Goal: Transaction & Acquisition: Purchase product/service

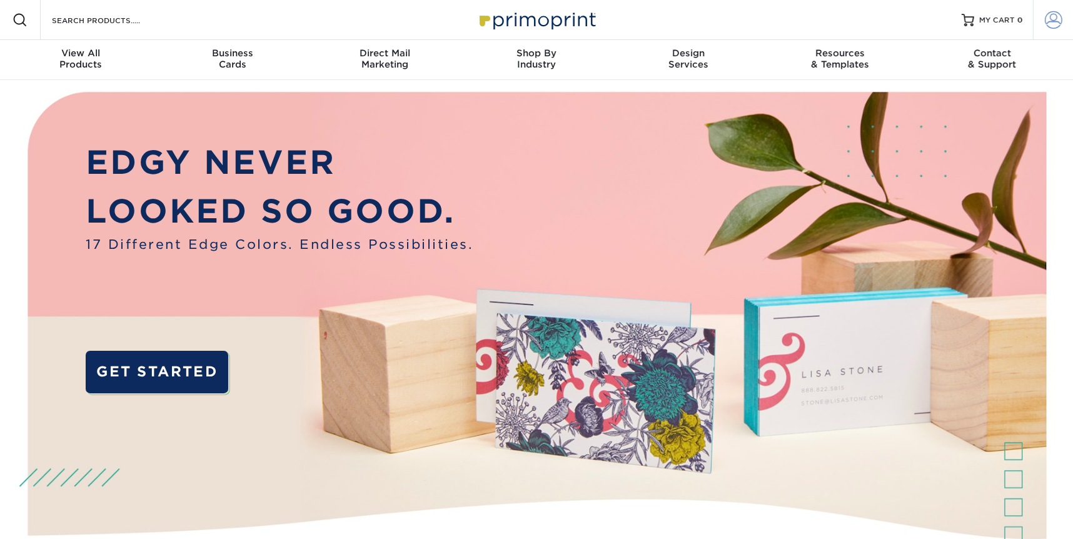
type input "[EMAIL_ADDRESS][DOMAIN_NAME]"
click at [1049, 24] on span at bounding box center [1054, 20] width 18 height 18
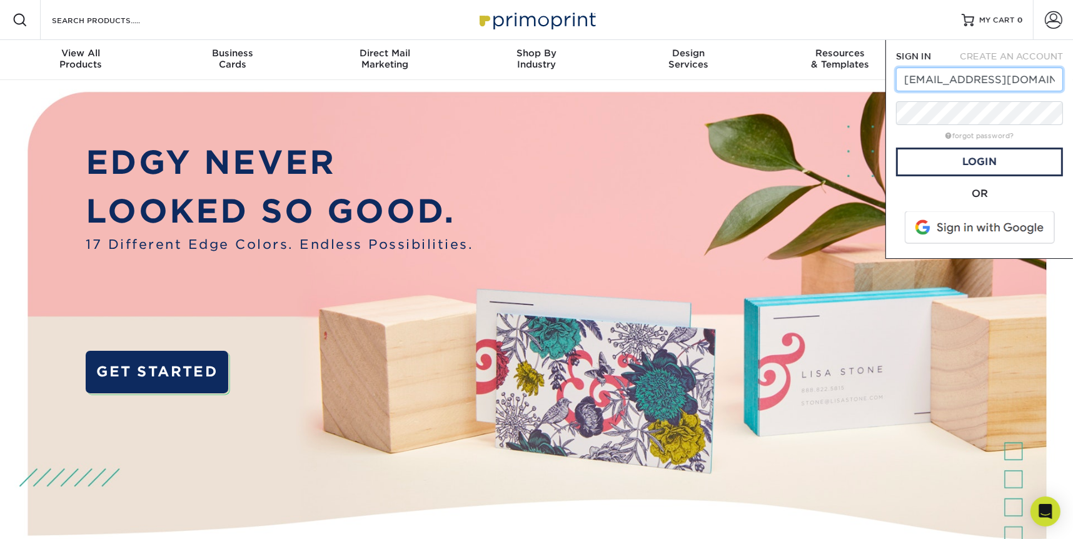
click at [898, 74] on input "alicet@thinkprint.com" at bounding box center [979, 80] width 167 height 24
click at [1072, 213] on div "SIGN IN CREATE AN ACCOUNT alicet@thinkprint.com forgot password? All fields are…" at bounding box center [980, 149] width 188 height 219
click at [988, 158] on link "Login" at bounding box center [979, 162] width 167 height 29
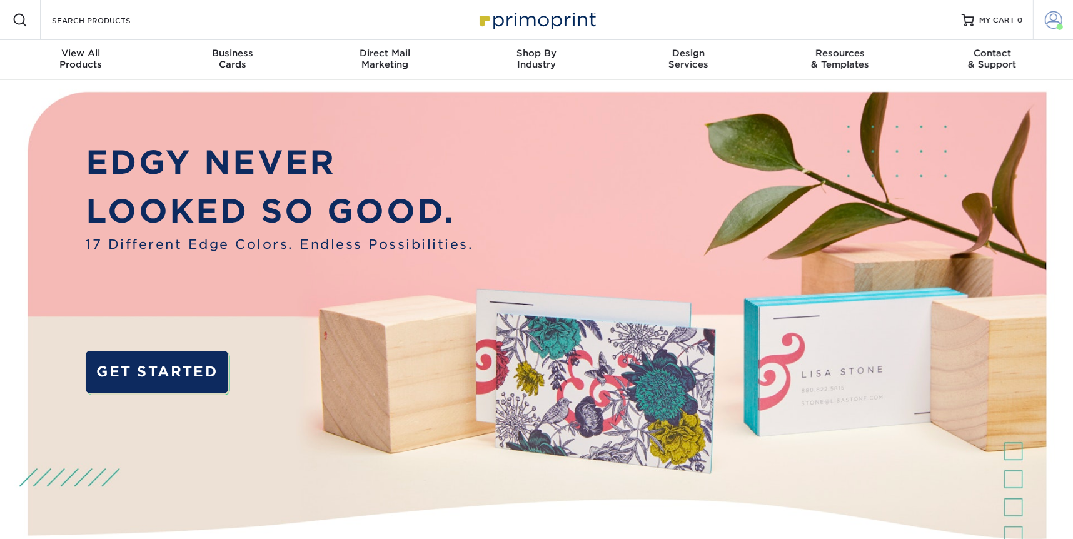
click at [1051, 22] on span at bounding box center [1054, 20] width 18 height 18
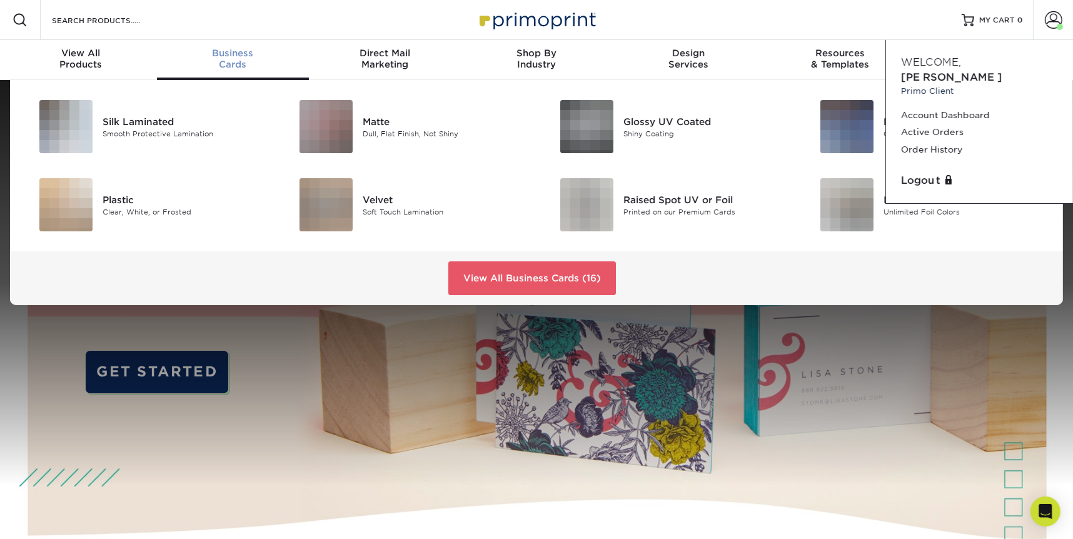
click at [230, 54] on span "Business" at bounding box center [233, 53] width 152 height 11
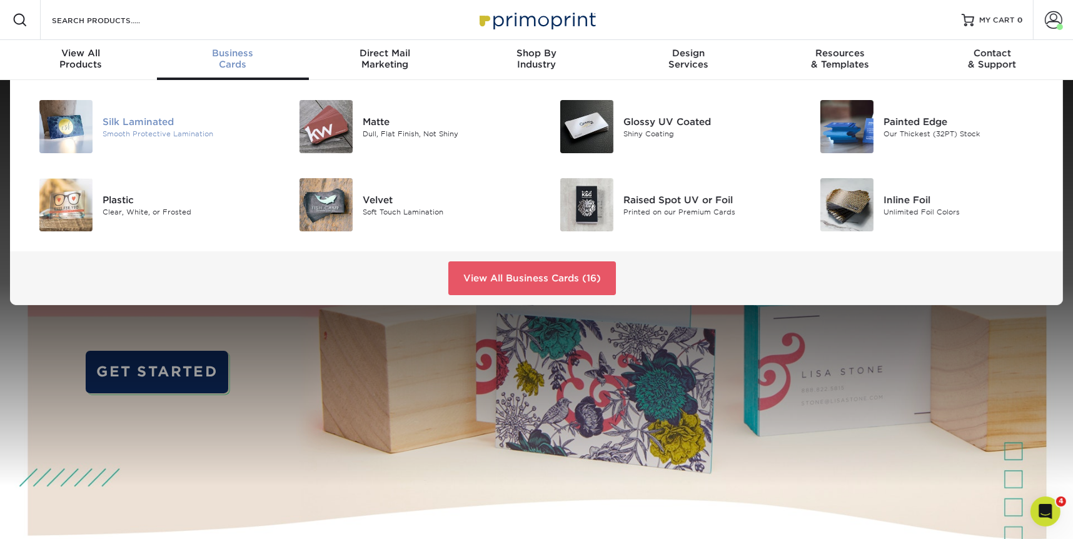
click at [144, 123] on div "Silk Laminated" at bounding box center [185, 121] width 165 height 14
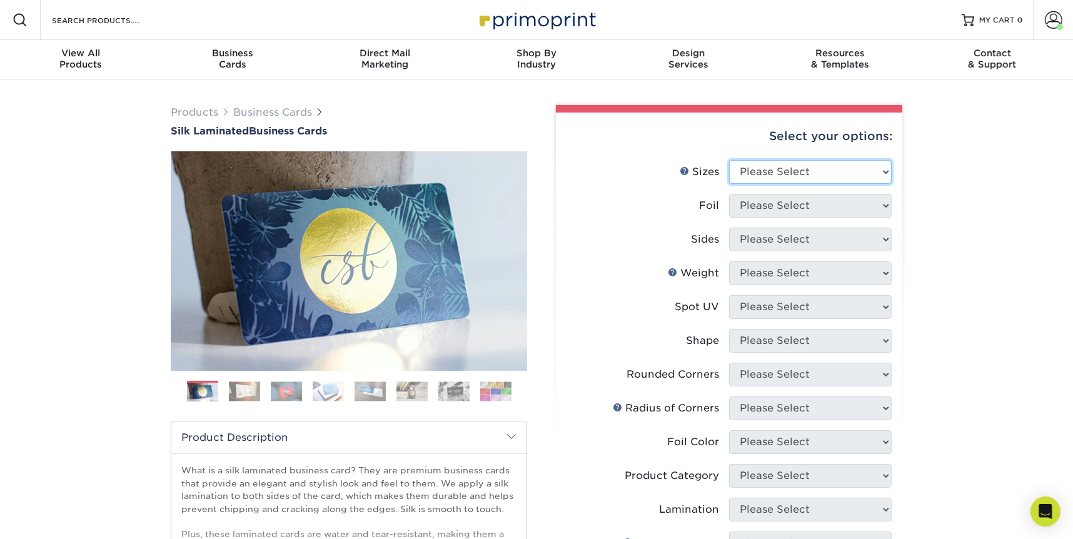
click at [771, 168] on select "Please Select 1.5" x 3.5" - Mini 1.75" x 3.5" - Mini 2" x 2" - Square 2" x 3" -…" at bounding box center [810, 172] width 163 height 24
select select "2.00x3.50"
click at [729, 160] on select "Please Select 1.5" x 3.5" - Mini 1.75" x 3.5" - Mini 2" x 2" - Square 2" x 3" -…" at bounding box center [810, 172] width 163 height 24
click at [767, 208] on select "Please Select Yes No" at bounding box center [810, 206] width 163 height 24
select select "0"
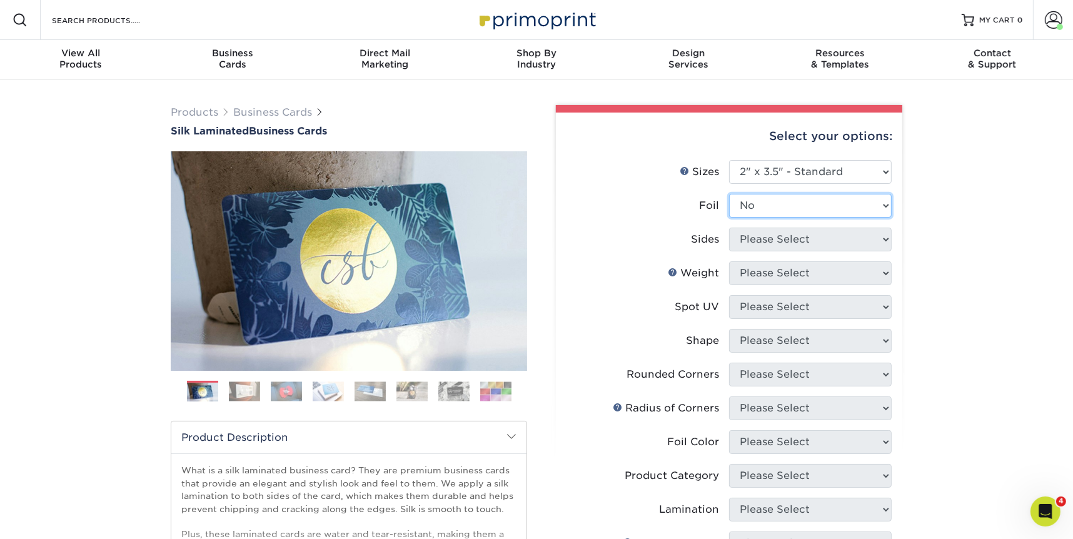
click at [729, 194] on select "Please Select Yes No" at bounding box center [810, 206] width 163 height 24
click at [752, 239] on select "Please Select Print Both Sides Print Front Only" at bounding box center [810, 240] width 163 height 24
select select "13abbda7-1d64-4f25-8bb2-c179b224825d"
click at [729, 228] on select "Please Select Print Both Sides Print Front Only" at bounding box center [810, 240] width 163 height 24
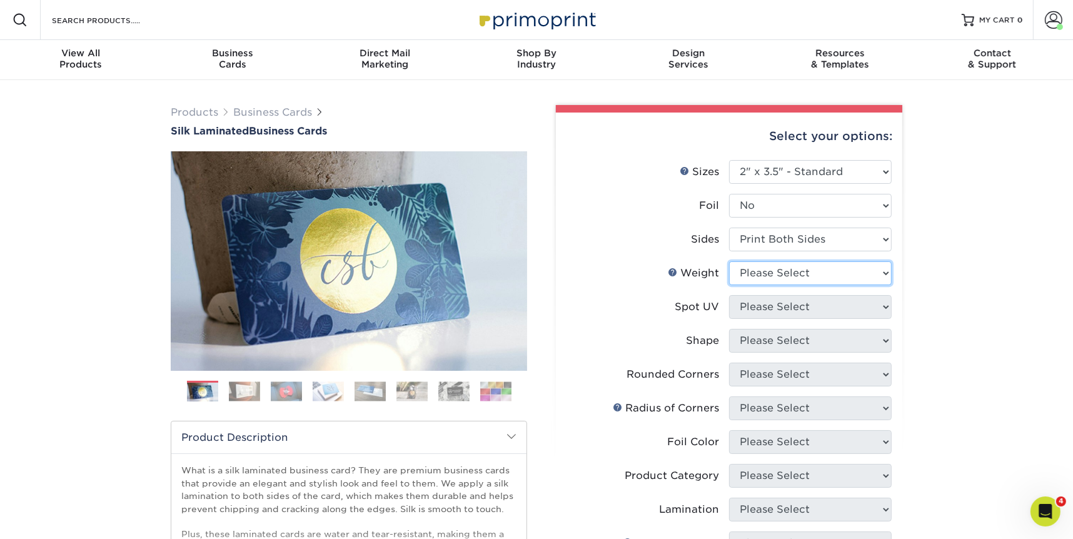
click at [755, 271] on select "Please Select 16PT" at bounding box center [810, 273] width 163 height 24
select select "16PT"
click at [729, 261] on select "Please Select 16PT" at bounding box center [810, 273] width 163 height 24
click at [758, 303] on select "Please Select No Spot UV Front and Back (Both Sides) Front Only Back Only" at bounding box center [810, 307] width 163 height 24
select select "3"
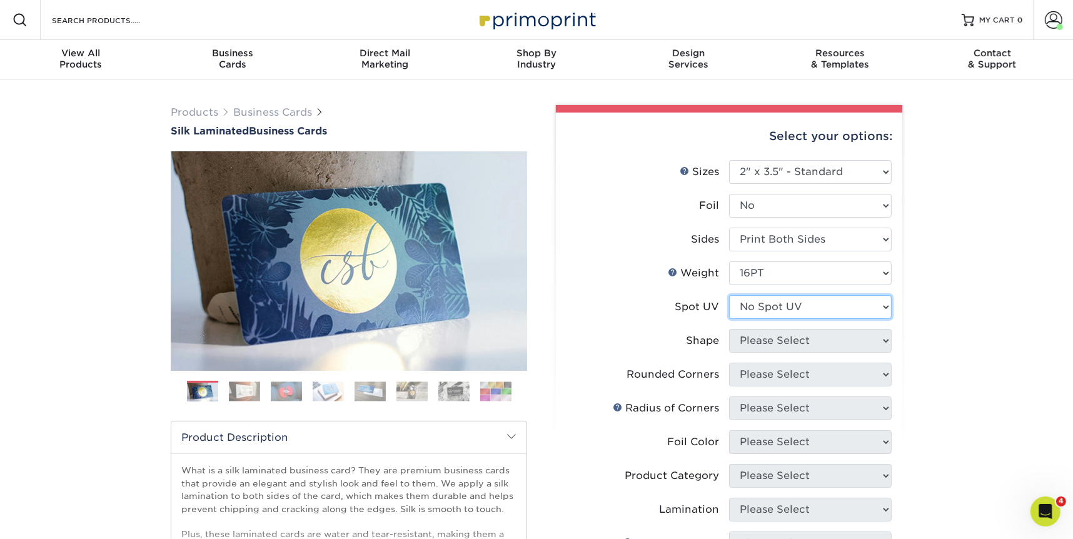
click at [729, 295] on select "Please Select No Spot UV Front and Back (Both Sides) Front Only Back Only" at bounding box center [810, 307] width 163 height 24
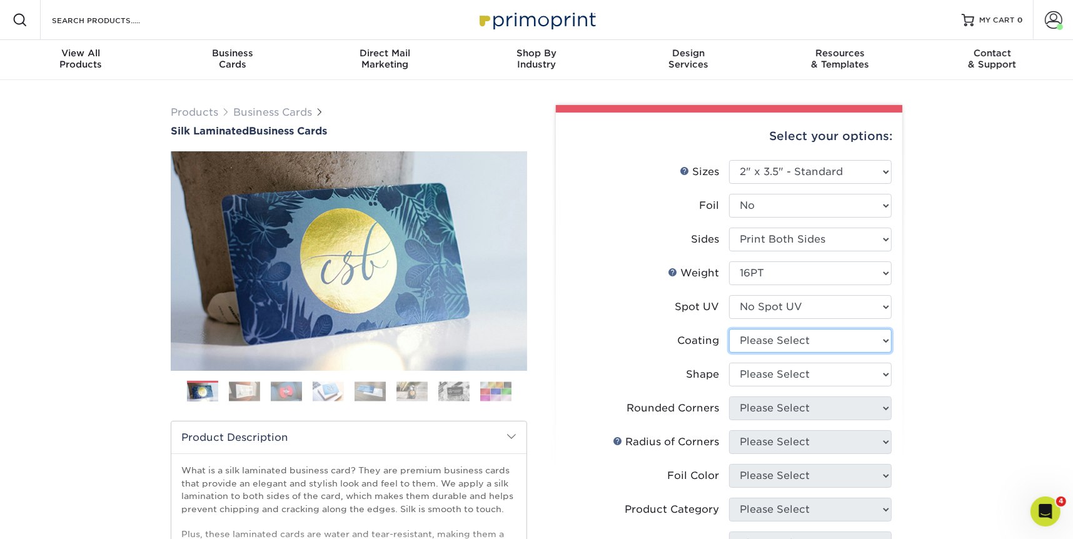
click at [760, 343] on select at bounding box center [810, 341] width 163 height 24
select select "3e7618de-abca-4bda-9f97-8b9129e913d8"
click at [729, 329] on select at bounding box center [810, 341] width 163 height 24
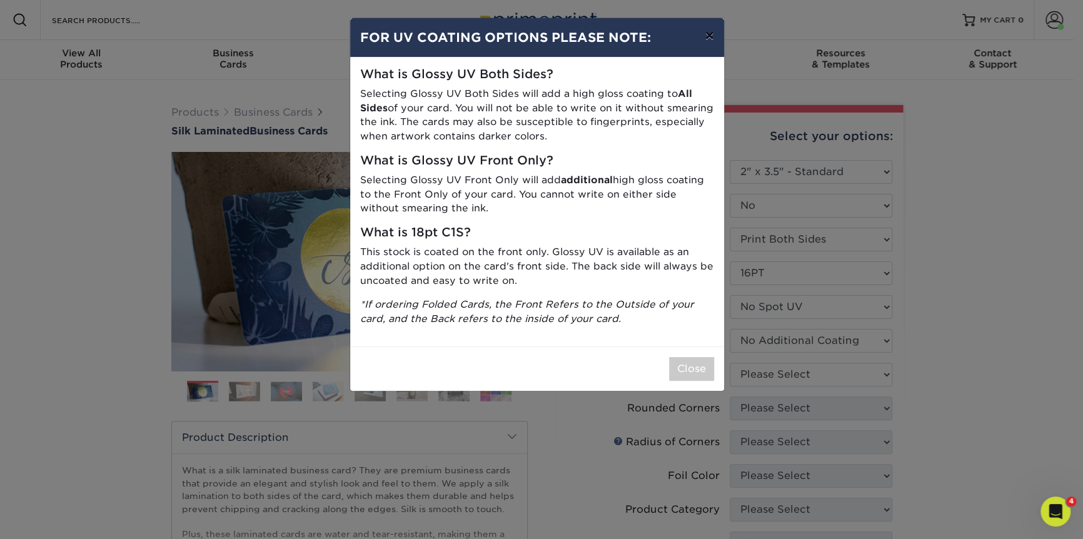
click at [706, 34] on button "×" at bounding box center [709, 35] width 29 height 35
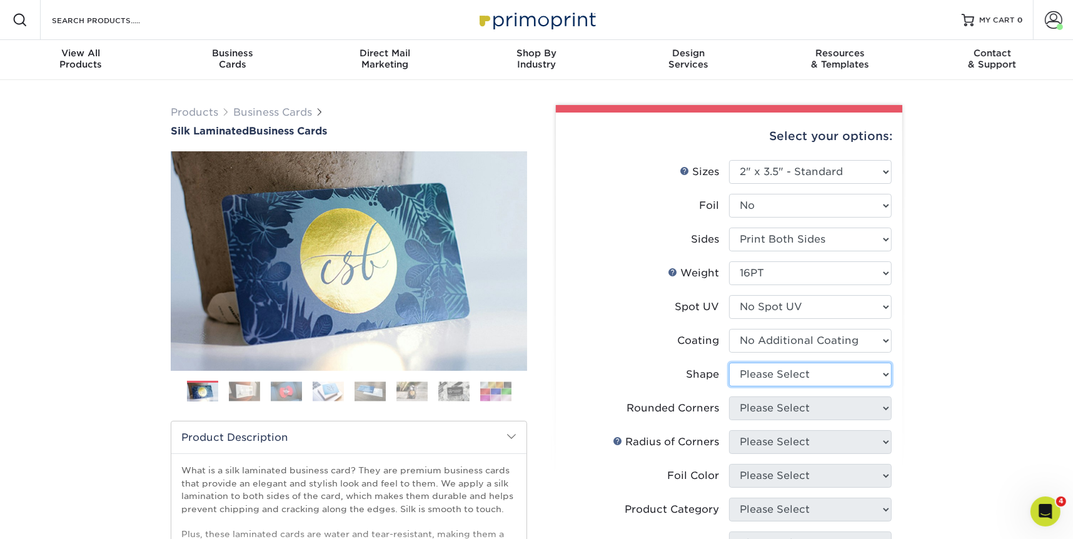
click at [752, 373] on select "Please Select Standard Oval" at bounding box center [810, 375] width 163 height 24
select select "standard"
click at [729, 363] on select "Please Select Standard Oval" at bounding box center [810, 375] width 163 height 24
click at [784, 402] on select "Please Select Yes - Round 2 Corners Yes - Round 4 Corners No" at bounding box center [810, 409] width 163 height 24
select select "0"
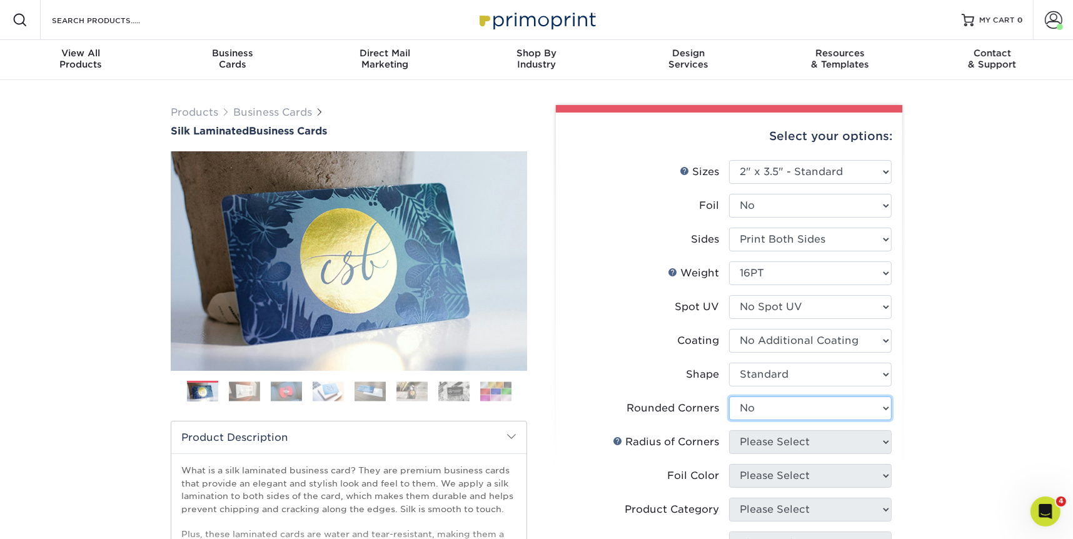
click at [729, 397] on select "Please Select Yes - Round 2 Corners Yes - Round 4 Corners No" at bounding box center [810, 409] width 163 height 24
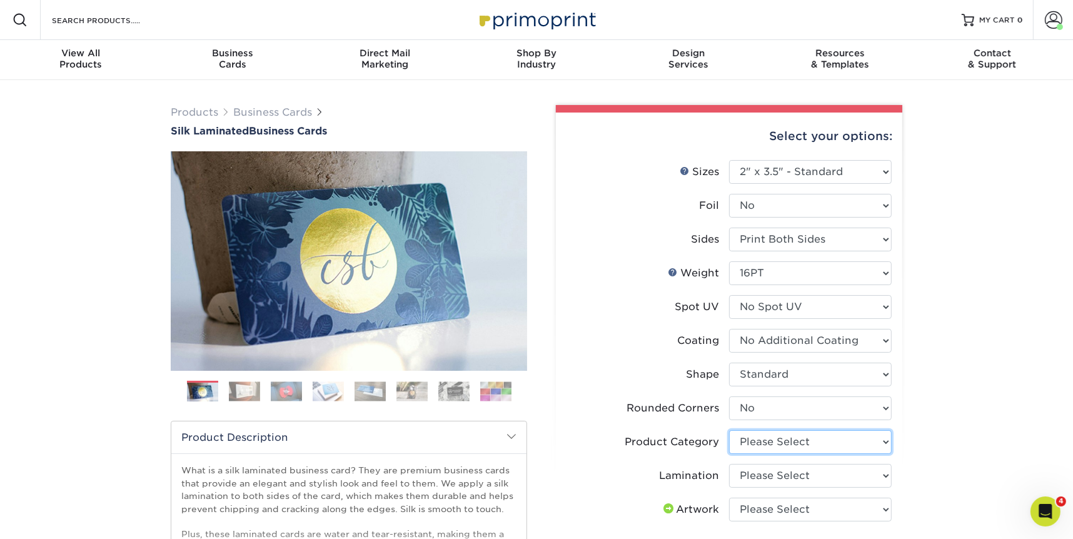
click at [763, 445] on select "Please Select Business Cards" at bounding box center [810, 442] width 163 height 24
select select "3b5148f1-0588-4f88-a218-97bcfdce65c1"
click at [729, 430] on select "Please Select Business Cards" at bounding box center [810, 442] width 163 height 24
click at [776, 476] on select "Please Select Silk" at bounding box center [810, 476] width 163 height 24
select select "ccacb42f-45f7-42d3-bbd3-7c8421cf37f0"
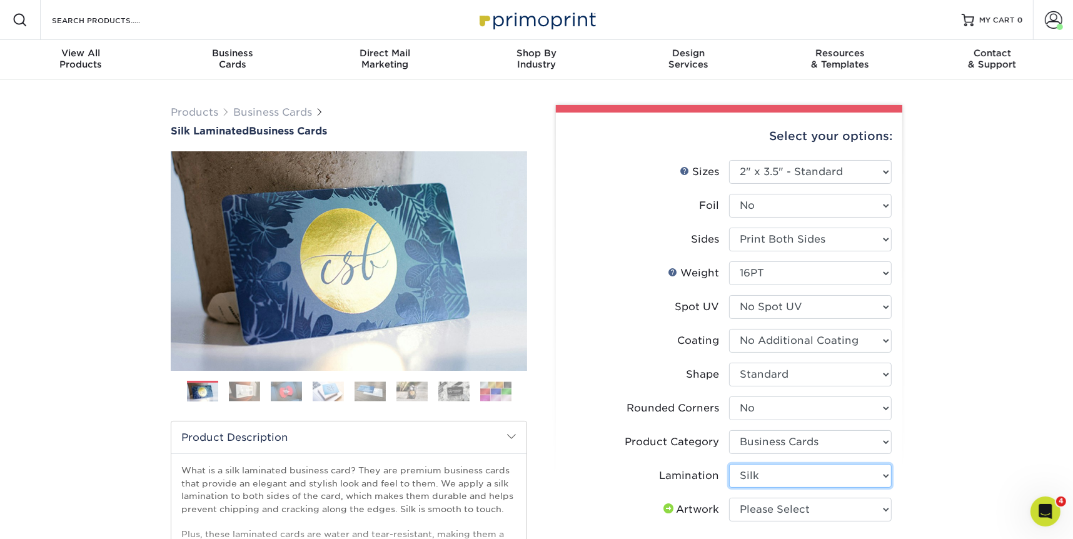
click at [729, 464] on select "Please Select Silk" at bounding box center [810, 476] width 163 height 24
click at [926, 402] on div "Products Business Cards Silk Laminated Business Cards Previous Next" at bounding box center [536, 492] width 1073 height 824
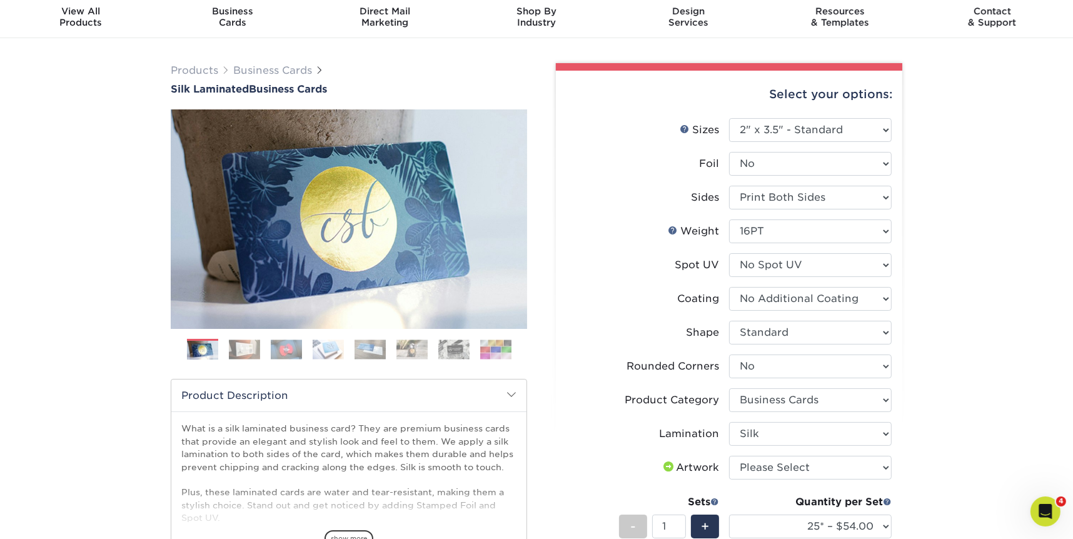
scroll to position [52, 0]
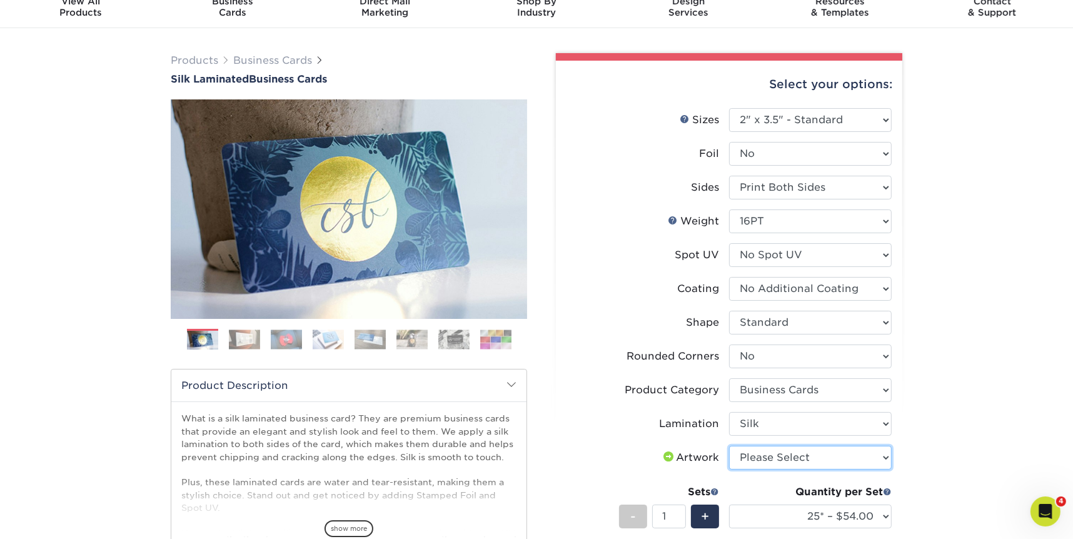
click at [807, 454] on select "Please Select I will upload files I need a design - $100" at bounding box center [810, 458] width 163 height 24
select select "upload"
click at [729, 446] on select "Please Select I will upload files I need a design - $100" at bounding box center [810, 458] width 163 height 24
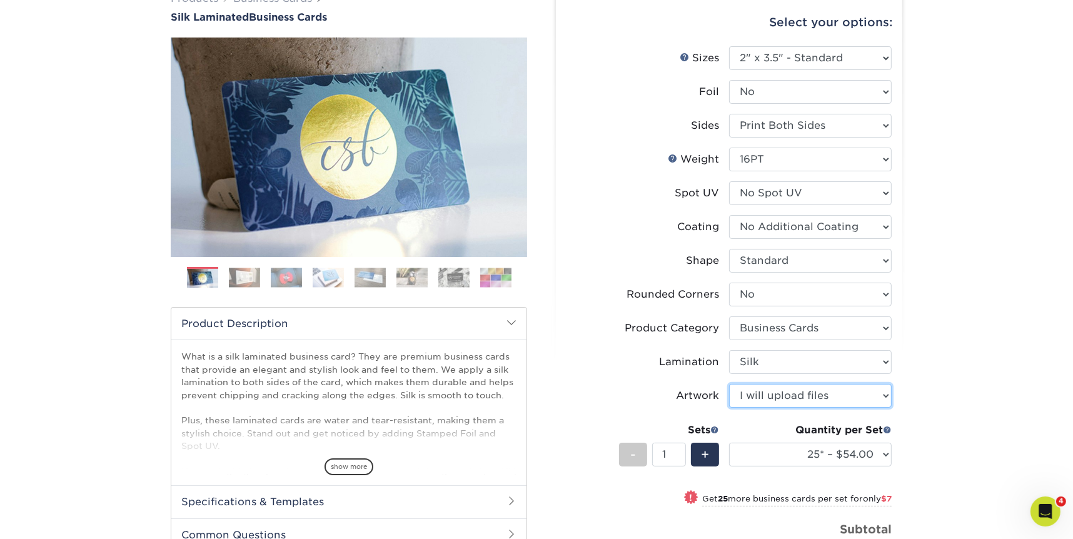
scroll to position [130, 0]
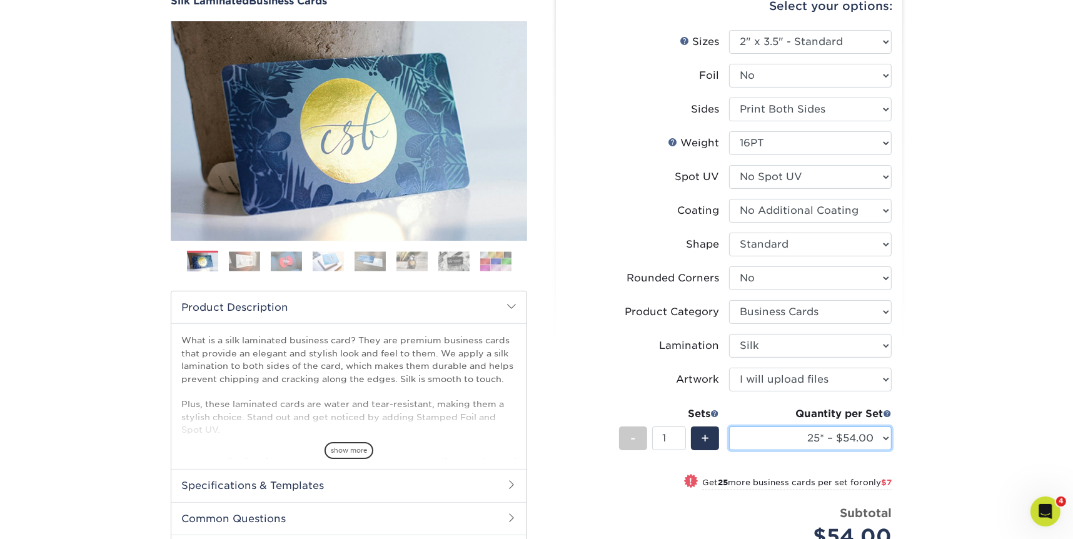
click at [825, 438] on select "25* – $54.00 50* – $61.00 75* – $68.00 100* – $75.00 250* – $82.00 500 – $86.00…" at bounding box center [810, 439] width 163 height 24
select select "1000 – $114.00"
click at [729, 427] on select "25* – $54.00 50* – $61.00 75* – $68.00 100* – $75.00 250* – $82.00 500 – $86.00…" at bounding box center [810, 439] width 163 height 24
click at [928, 398] on div "Products Business Cards Silk Laminated Business Cards Previous Next" at bounding box center [536, 349] width 1073 height 799
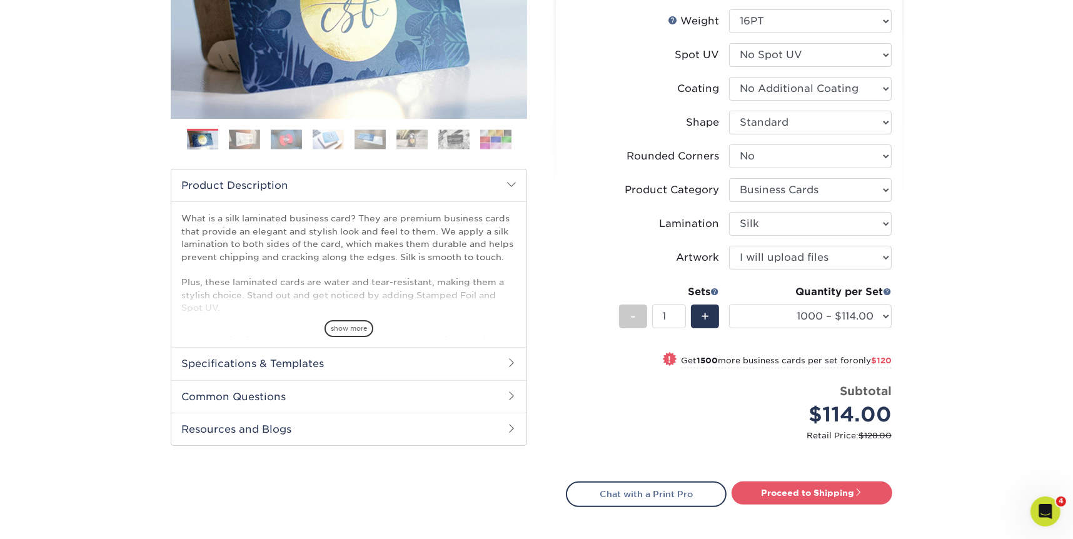
scroll to position [278, 0]
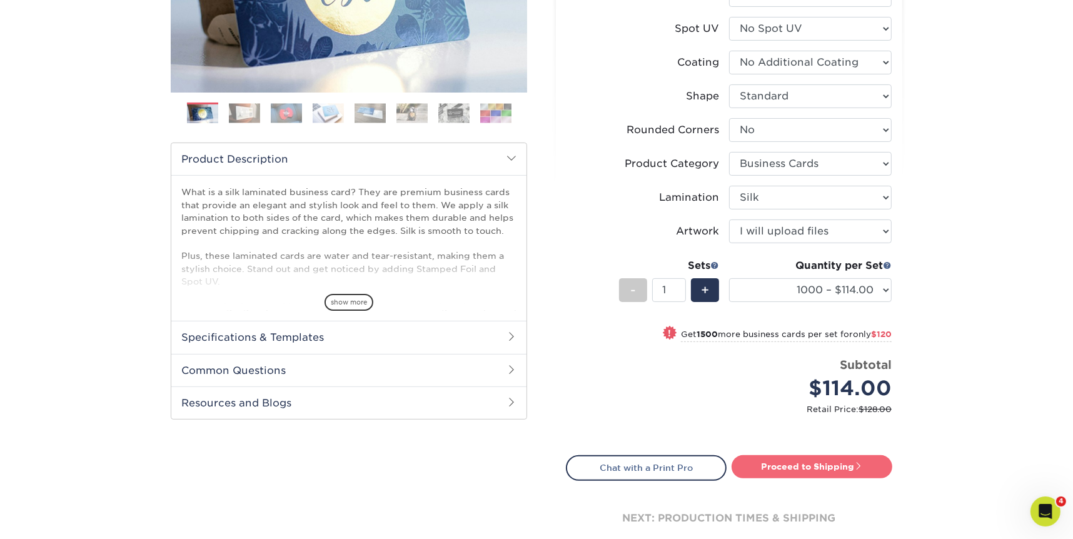
click at [816, 462] on link "Proceed to Shipping" at bounding box center [812, 466] width 161 height 23
type input "Set 1"
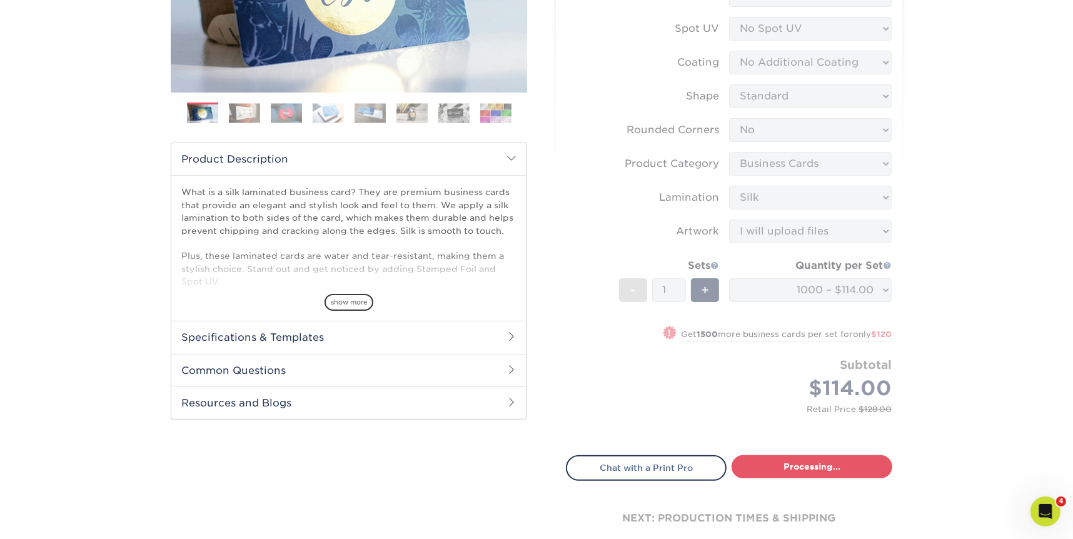
select select "cb0105d6-89c4-49d0-a7da-6075946ad4a6"
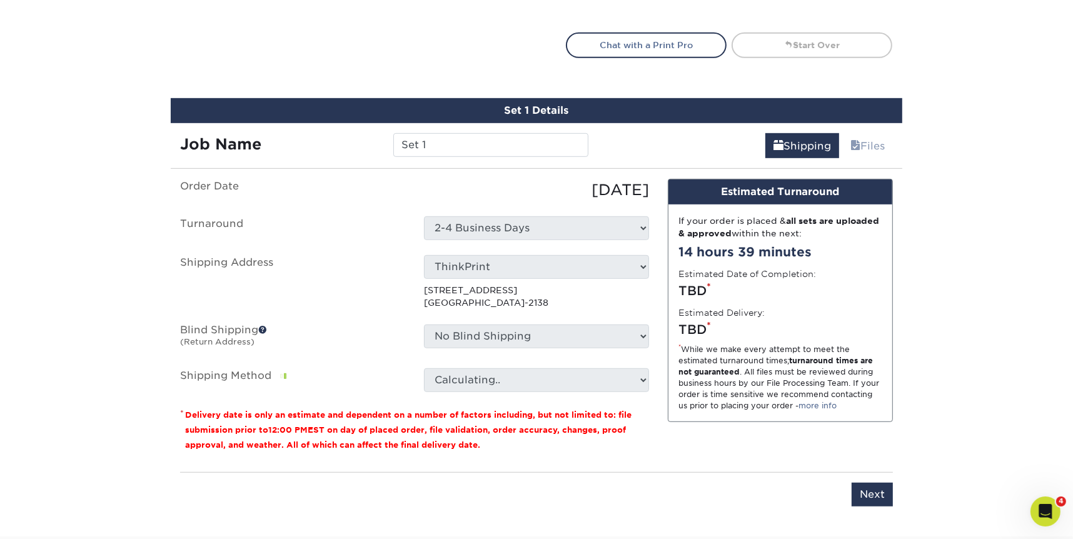
scroll to position [767, 0]
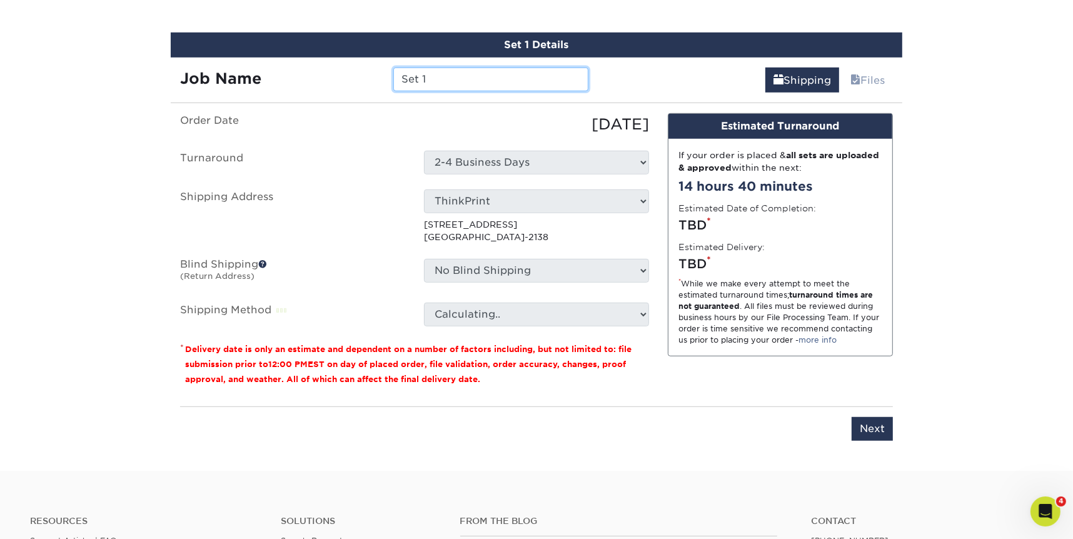
click at [434, 77] on input "Set 1" at bounding box center [490, 80] width 195 height 24
drag, startPoint x: 446, startPoint y: 76, endPoint x: 360, endPoint y: 79, distance: 86.4
click at [360, 79] on div "Job Name Set 1" at bounding box center [384, 80] width 427 height 24
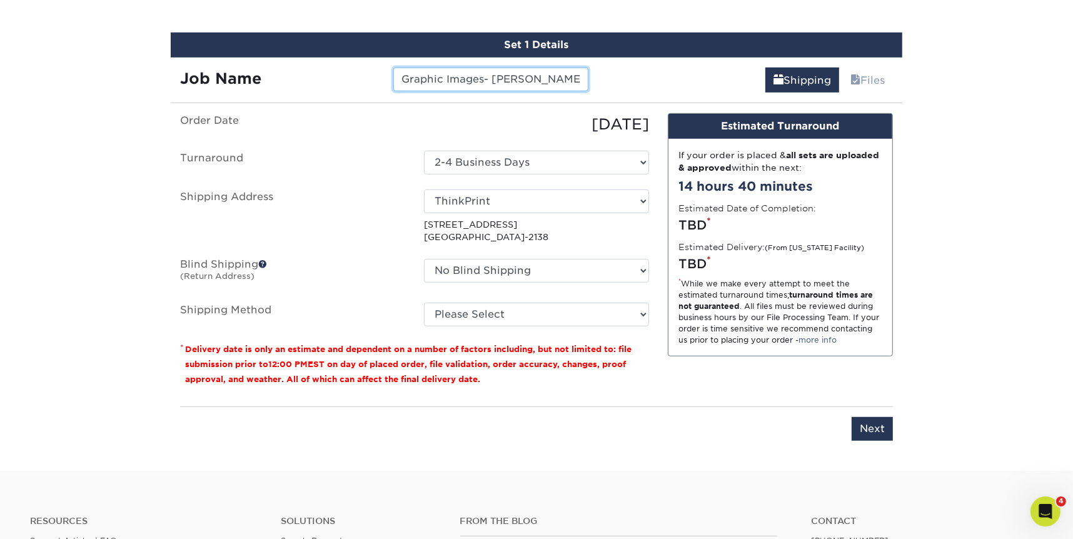
type input "Graphic Images- [PERSON_NAME]"
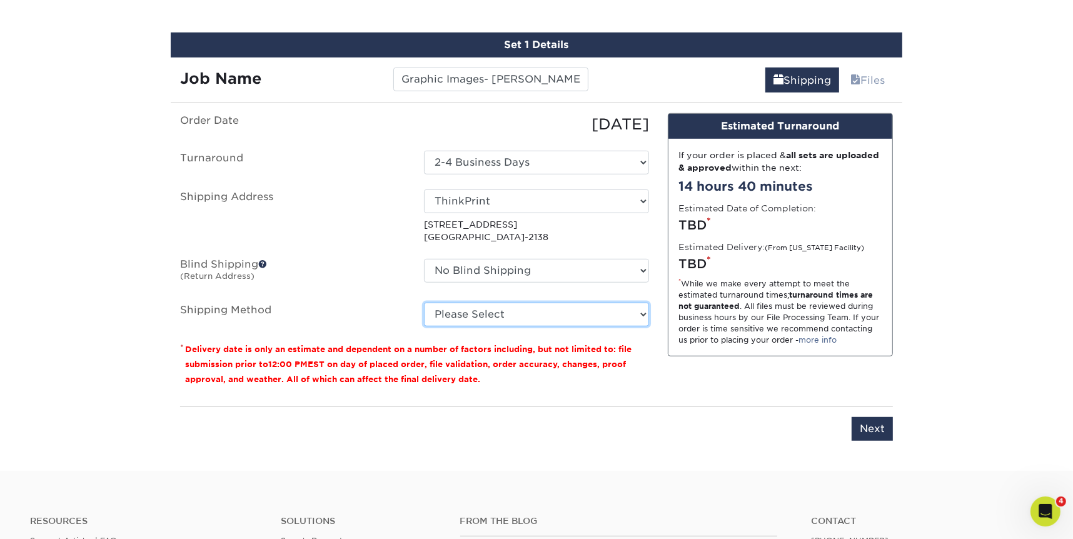
click at [485, 313] on select "Please Select Ground Shipping (+$8.96) 3 Day Shipping Service (+$15.36) 2 Day A…" at bounding box center [536, 315] width 225 height 24
select select "03"
click at [424, 303] on select "Please Select Ground Shipping (+$8.96) 3 Day Shipping Service (+$15.36) 2 Day A…" at bounding box center [536, 315] width 225 height 24
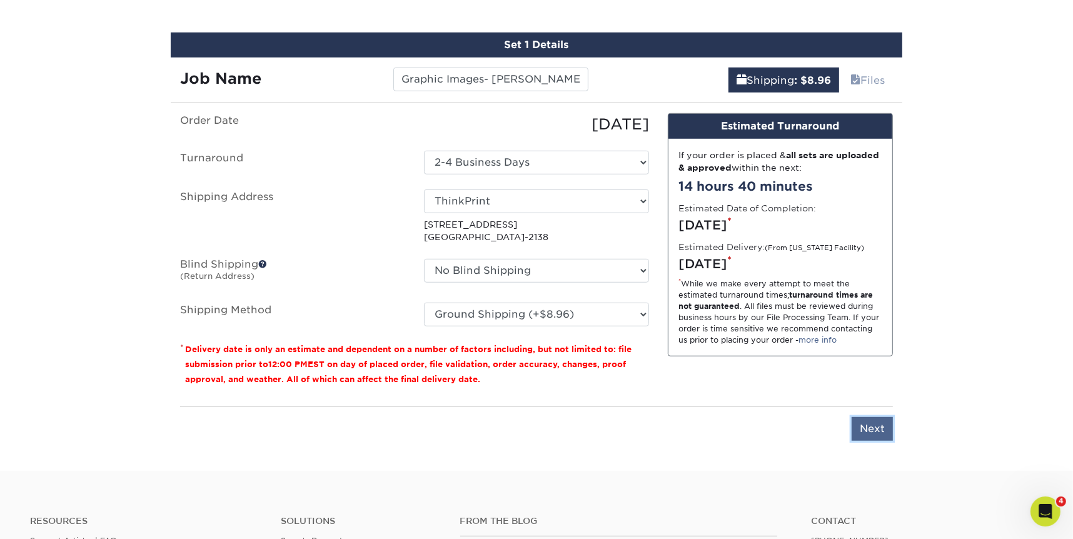
click at [879, 425] on input "Next" at bounding box center [872, 429] width 41 height 24
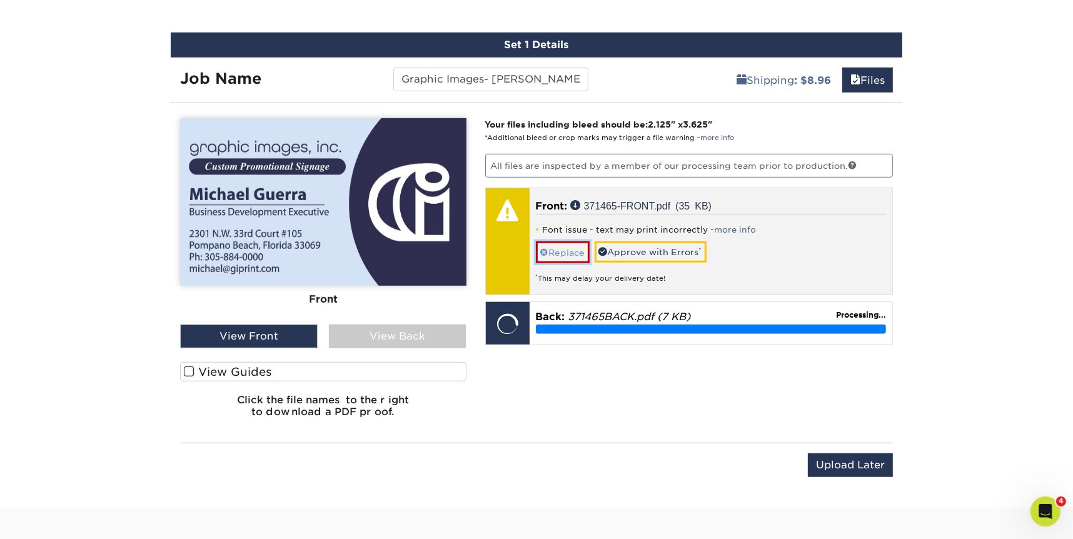
click at [576, 257] on link "Replace" at bounding box center [563, 252] width 54 height 22
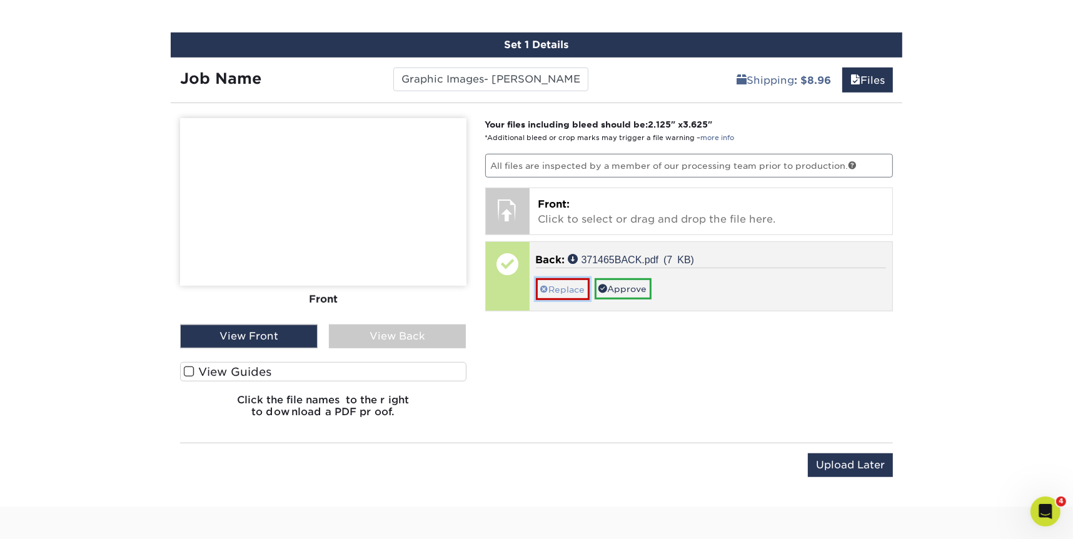
click at [574, 290] on link "Replace" at bounding box center [563, 289] width 54 height 22
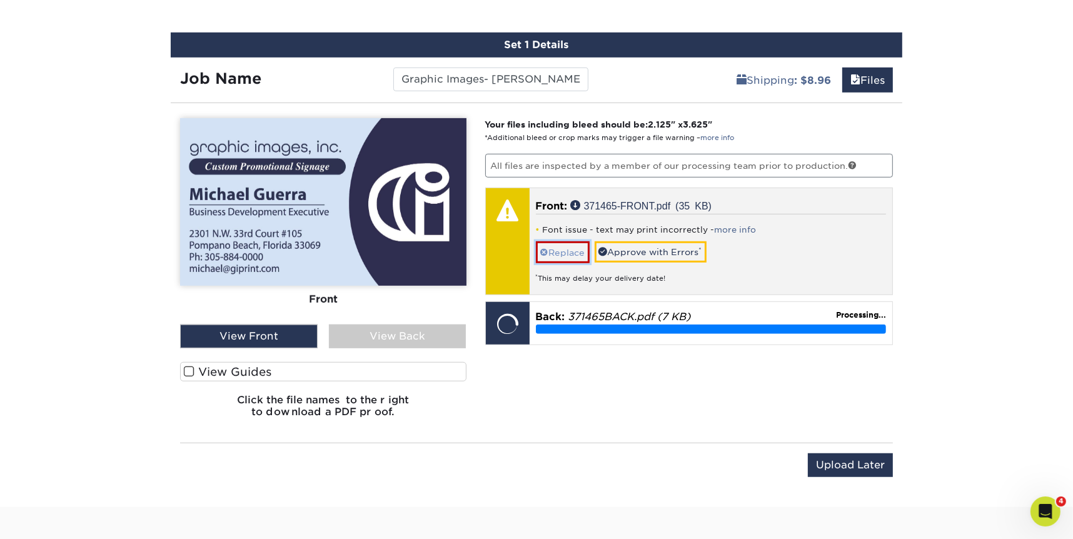
click at [573, 254] on link "Replace" at bounding box center [563, 252] width 54 height 22
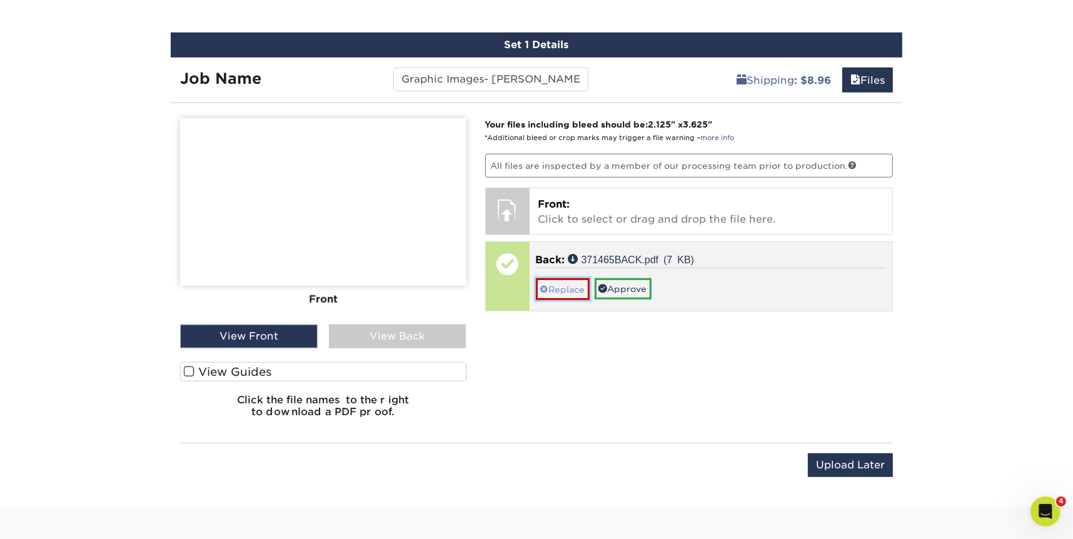
click at [555, 291] on link "Replace" at bounding box center [563, 289] width 54 height 22
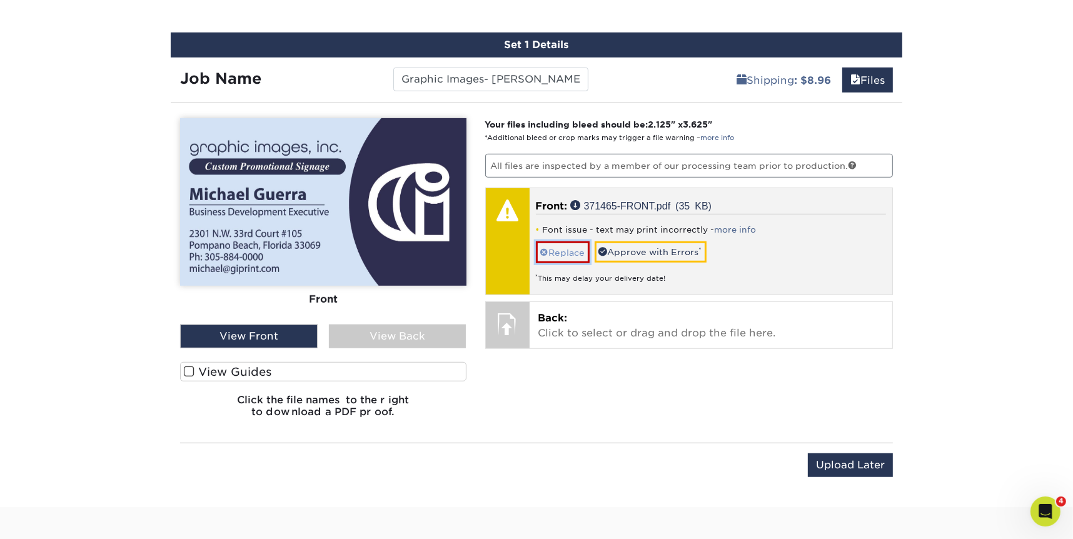
click at [560, 247] on link "Replace" at bounding box center [563, 252] width 54 height 22
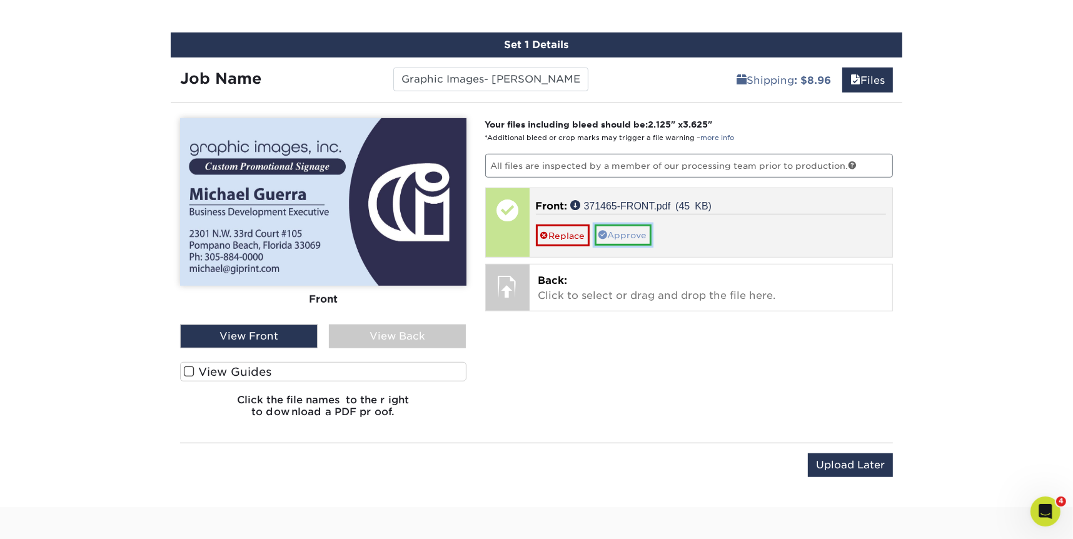
click at [622, 238] on link "Approve" at bounding box center [623, 235] width 57 height 21
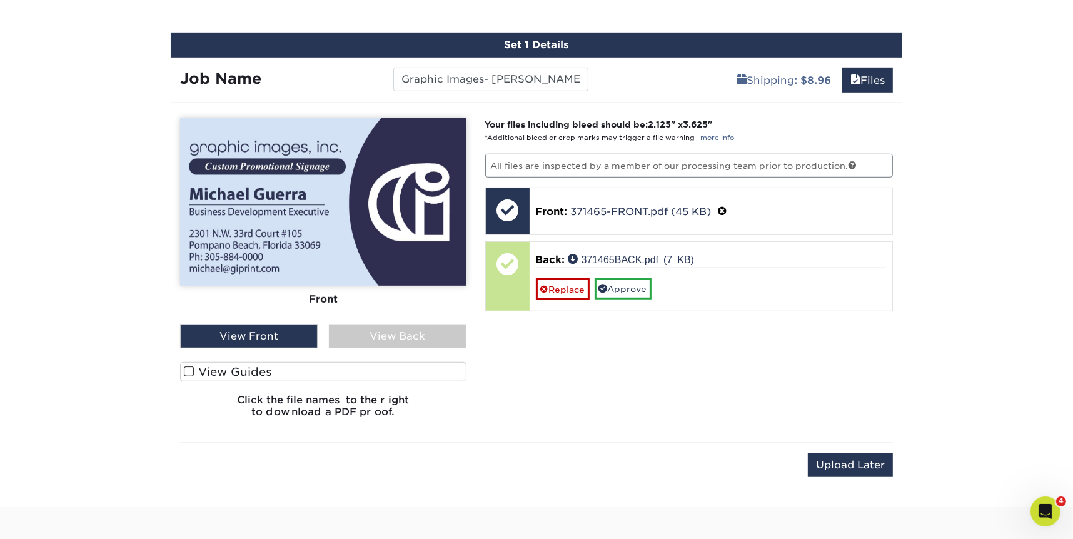
click at [385, 337] on div "View Back" at bounding box center [398, 337] width 138 height 24
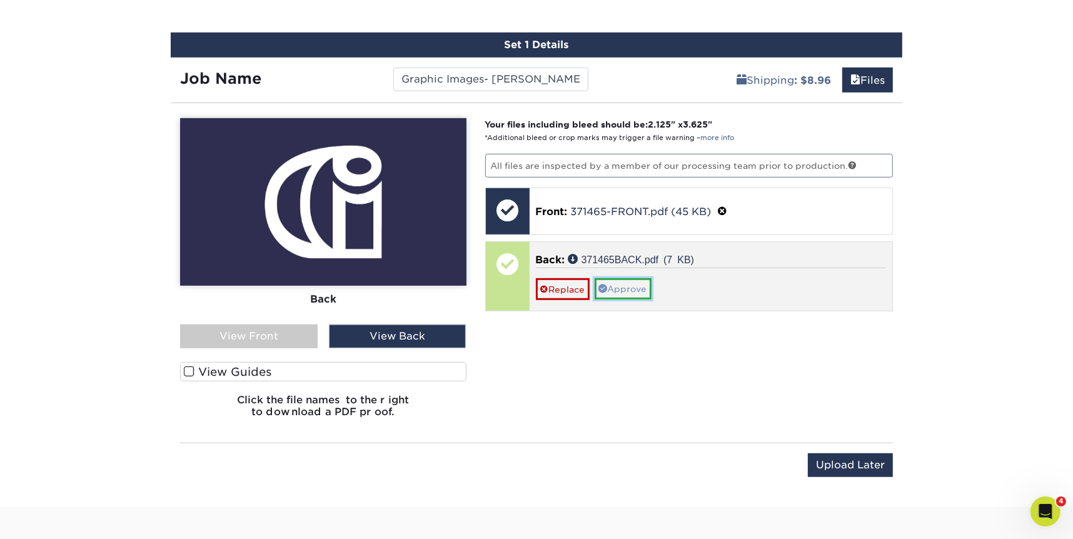
click at [616, 290] on link "Approve" at bounding box center [623, 288] width 57 height 21
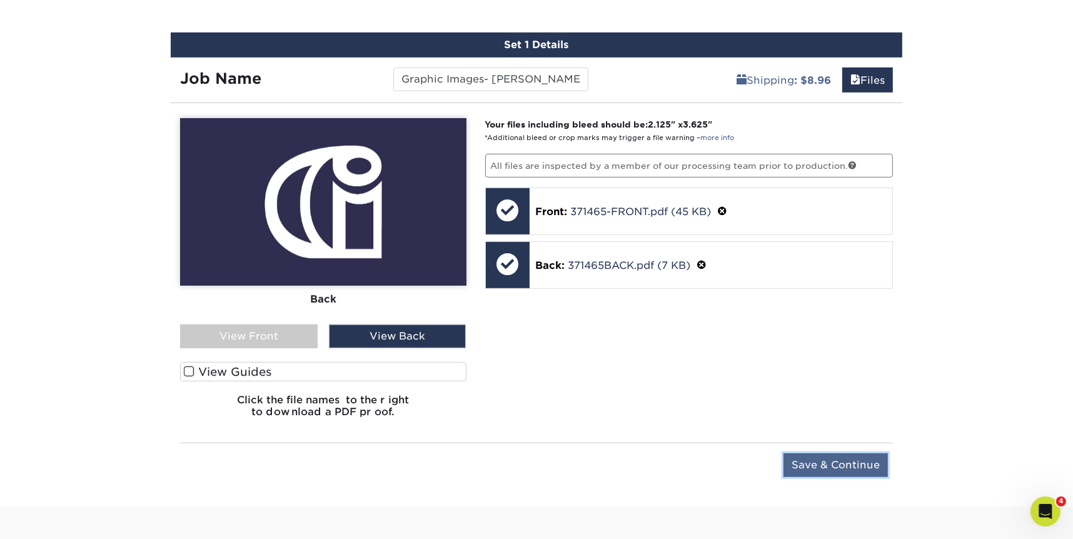
click at [802, 464] on input "Save & Continue" at bounding box center [836, 466] width 104 height 24
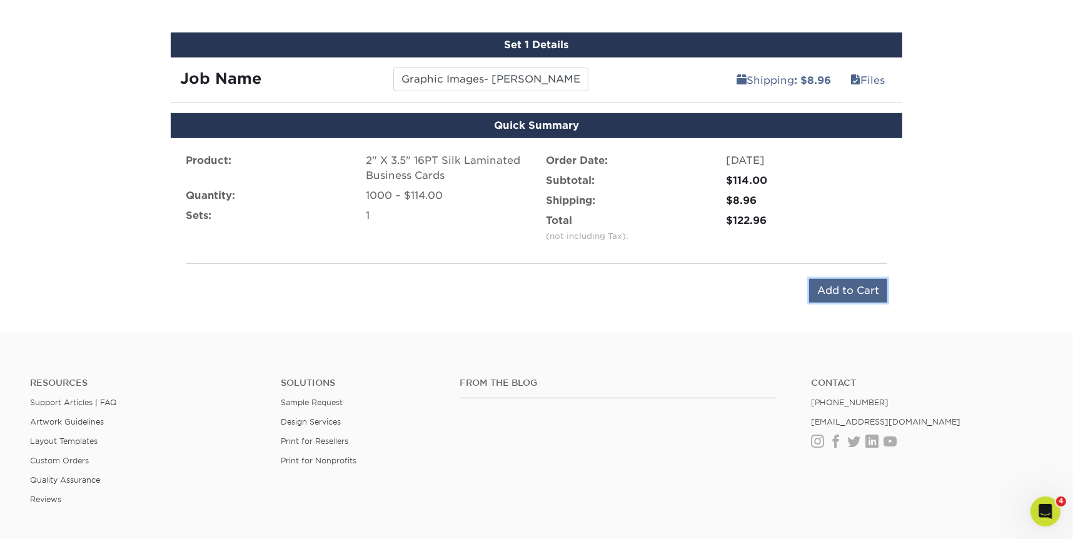
click at [833, 294] on input "Add to Cart" at bounding box center [848, 291] width 78 height 24
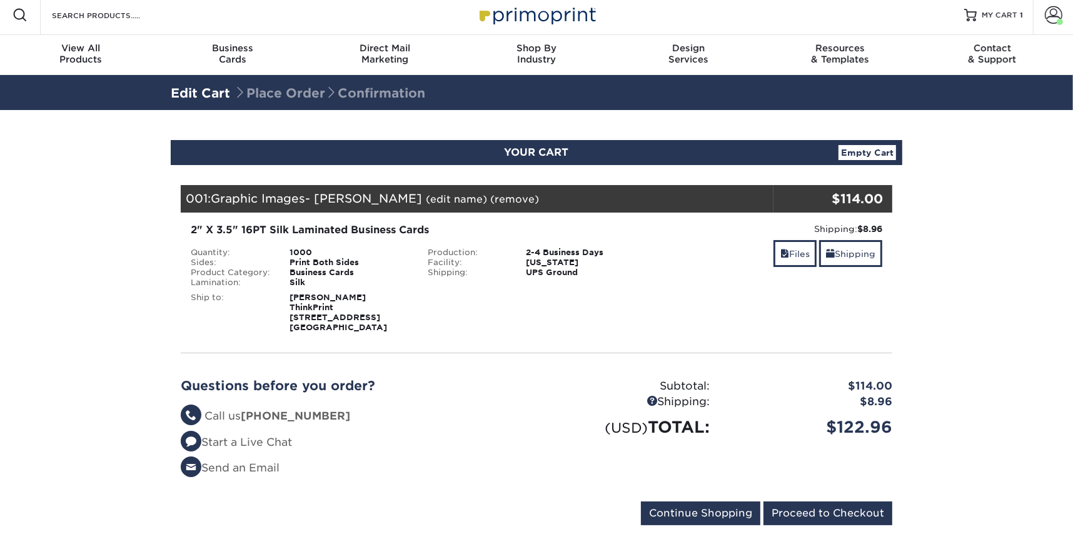
scroll to position [60, 0]
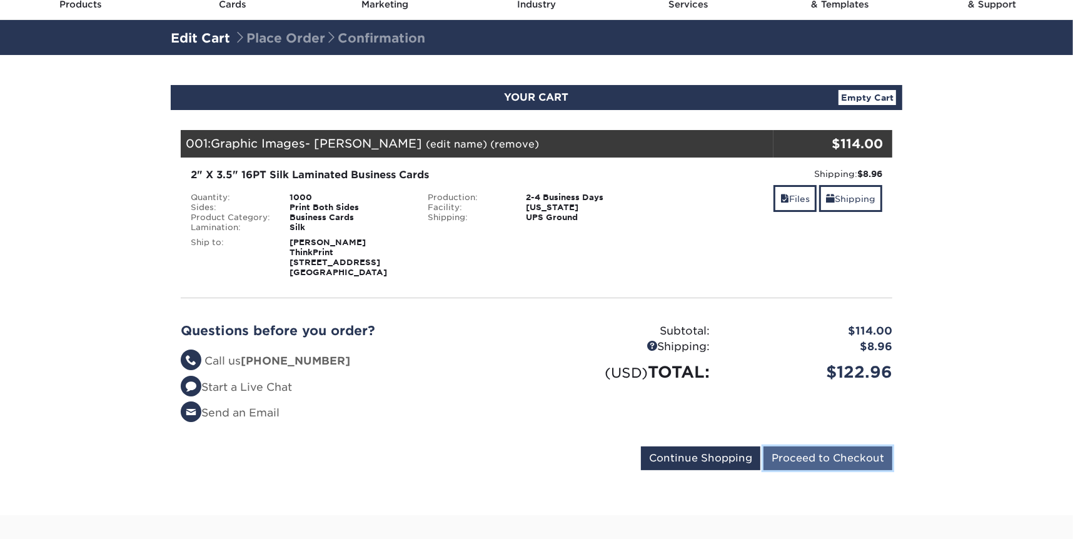
click at [813, 456] on input "Proceed to Checkout" at bounding box center [828, 459] width 129 height 24
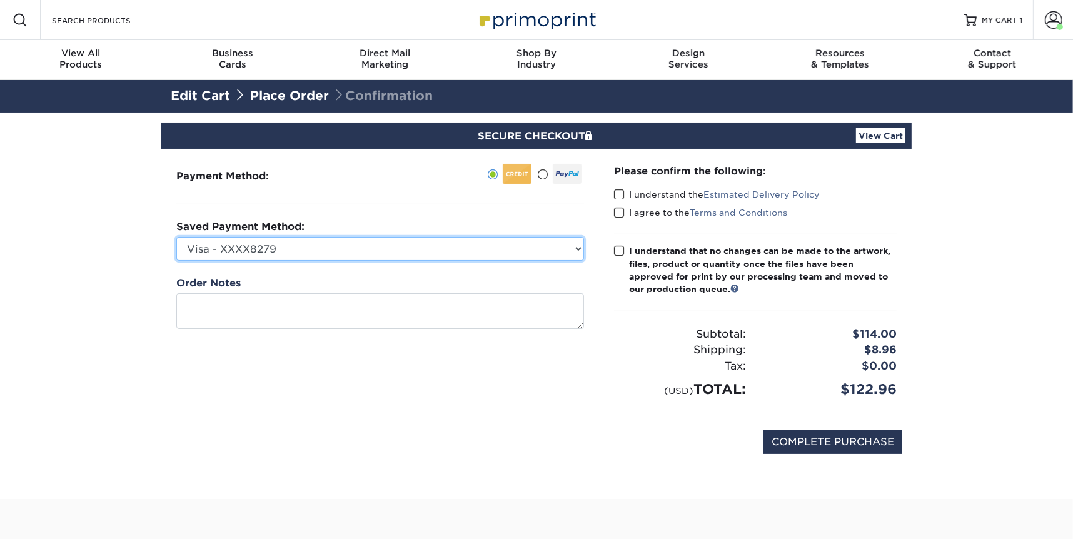
click at [303, 248] on select "Visa - XXXX8279 Visa - XXXX8748 Visa - XXXX1819 MasterCard - XXXX6751 MasterCar…" at bounding box center [380, 249] width 408 height 24
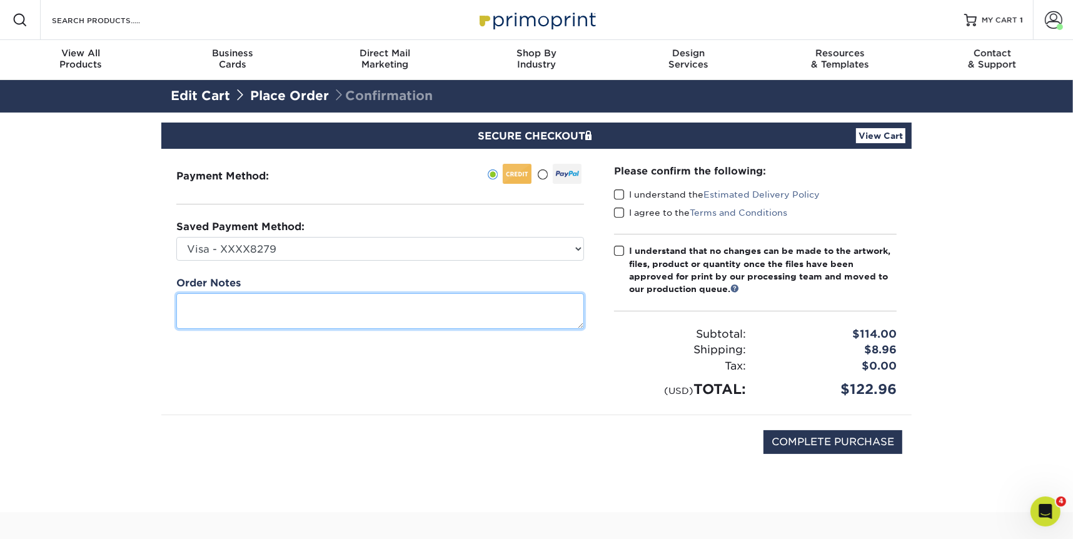
click at [363, 312] on textarea at bounding box center [380, 311] width 408 height 36
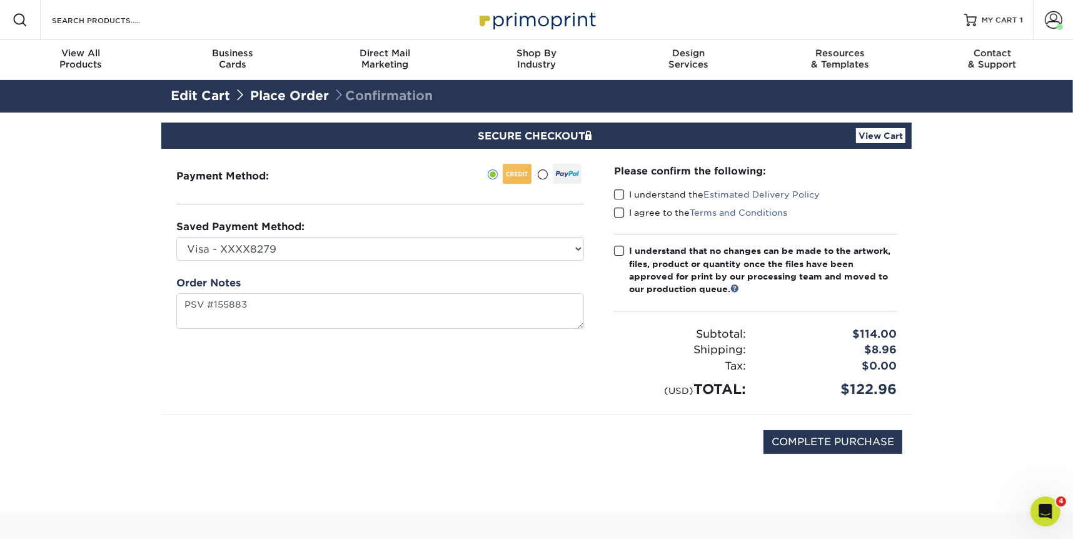
type textarea "PSV 155883"
click at [897, 134] on link "View Cart" at bounding box center [880, 135] width 49 height 15
